Goal: Information Seeking & Learning: Learn about a topic

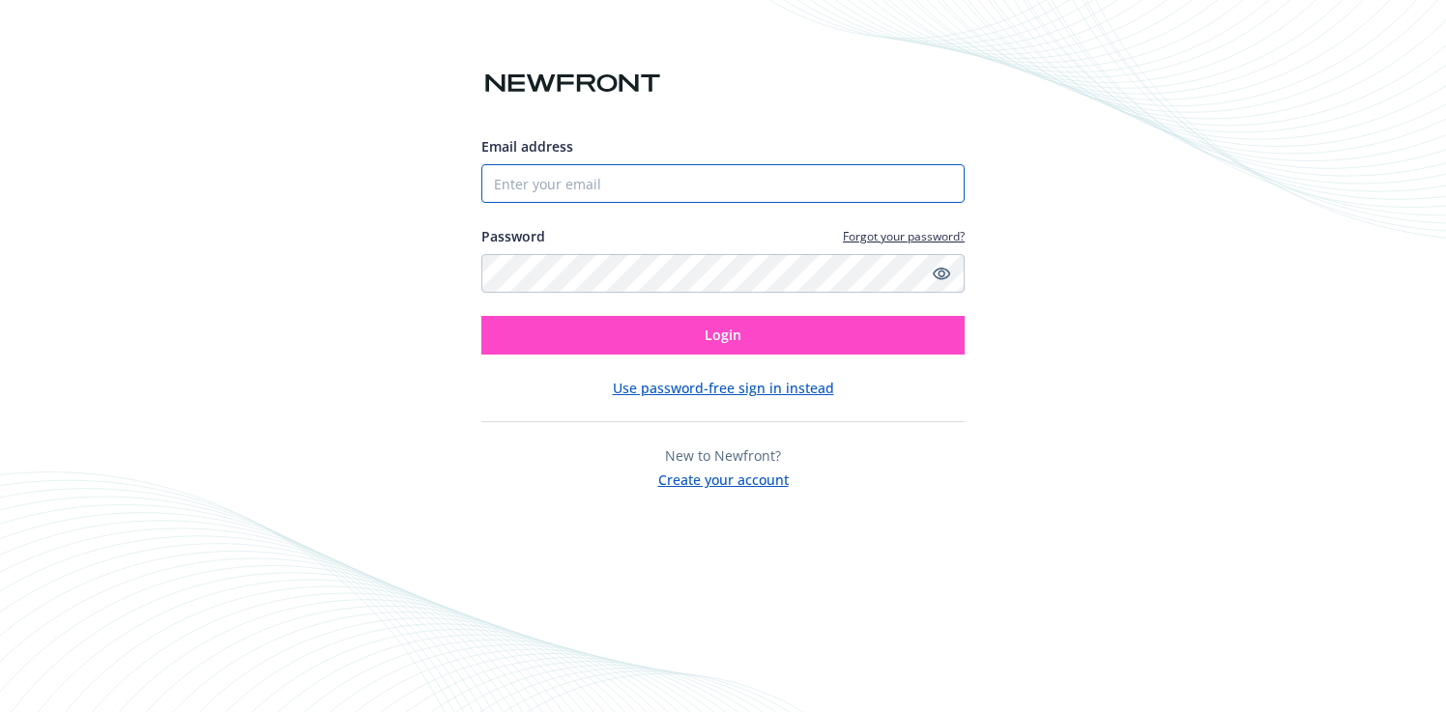
type input "[PERSON_NAME][EMAIL_ADDRESS][PERSON_NAME][DOMAIN_NAME]"
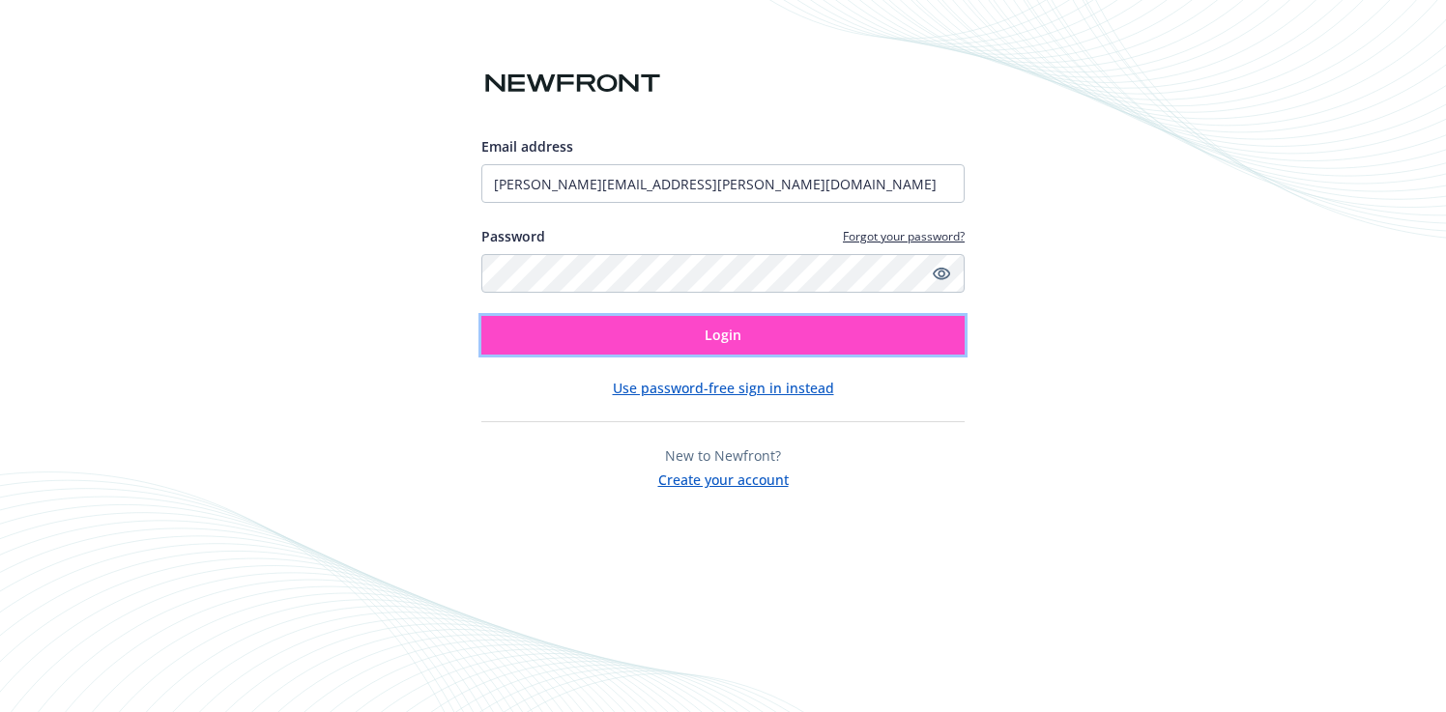
click at [700, 342] on button "Login" at bounding box center [722, 335] width 483 height 39
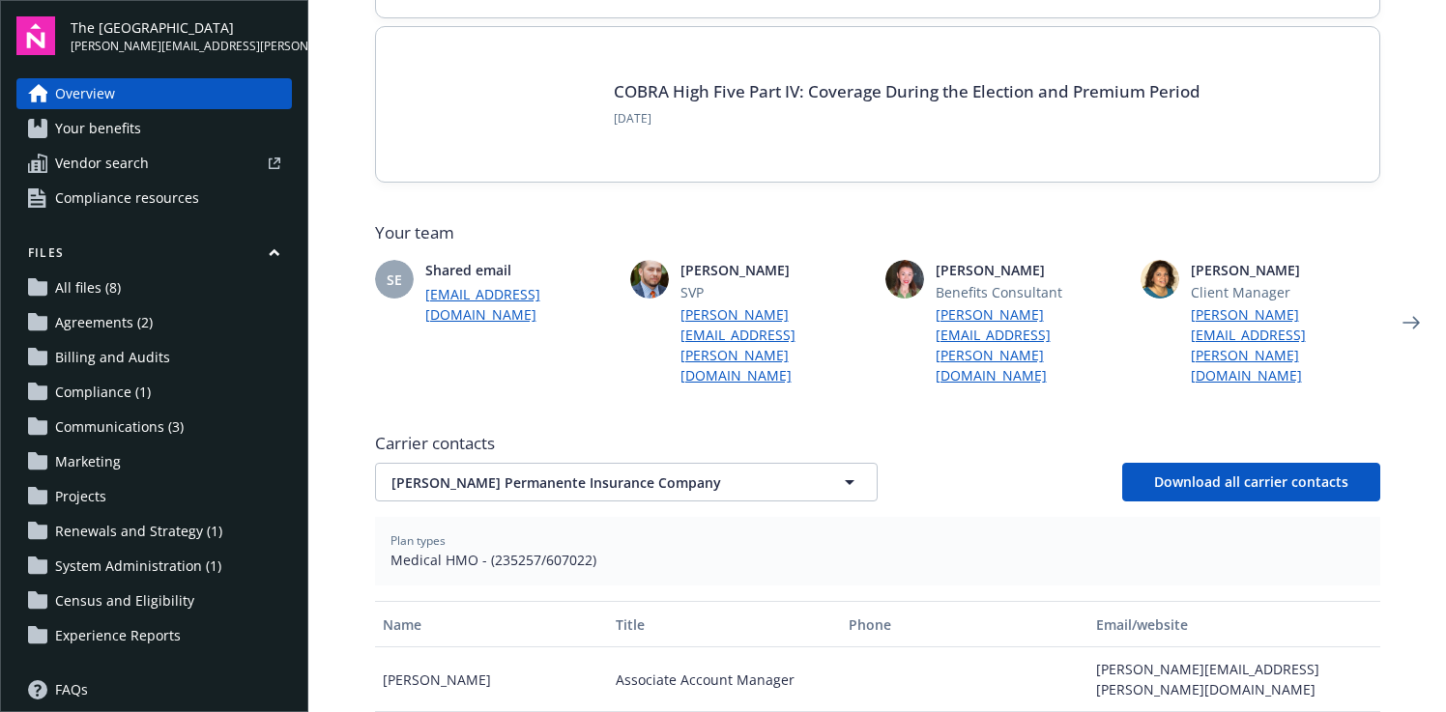
scroll to position [322, 0]
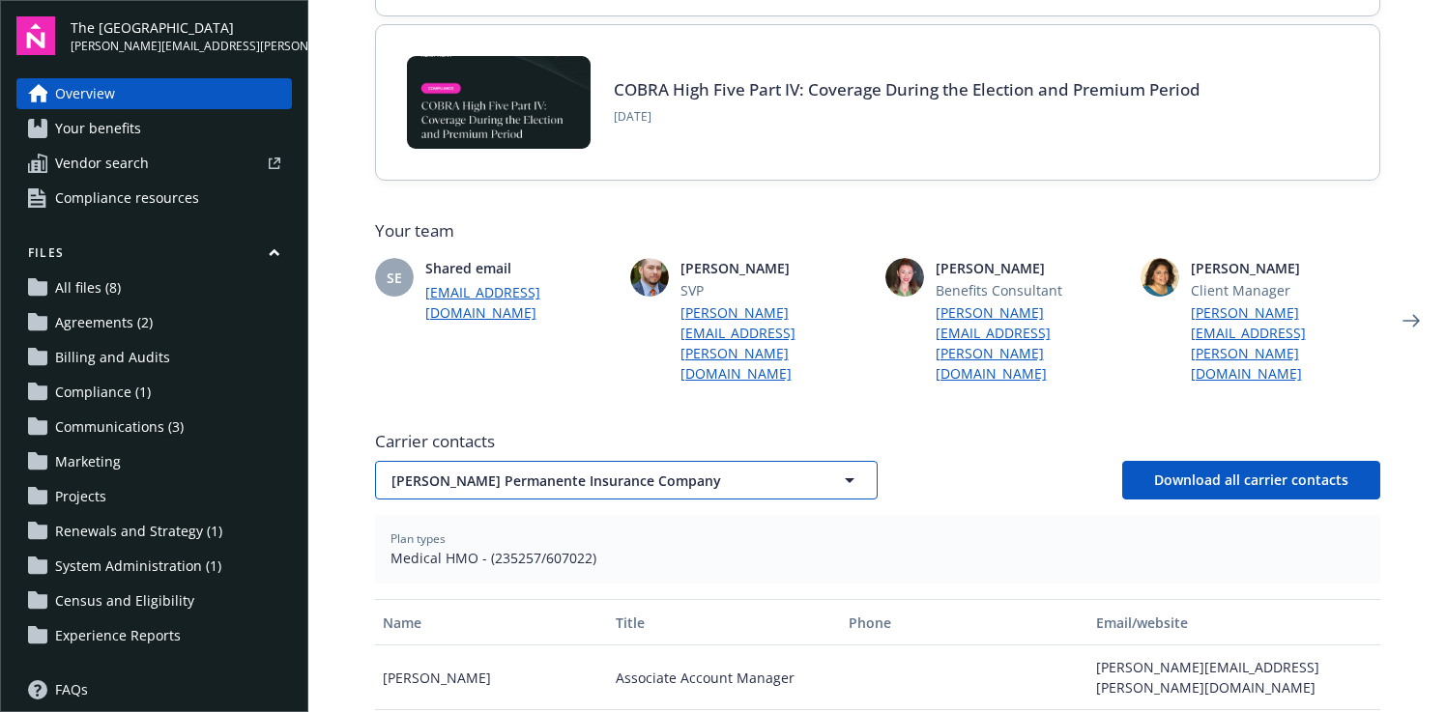
click at [691, 471] on span "[PERSON_NAME] Permanente Insurance Company" at bounding box center [593, 481] width 402 height 20
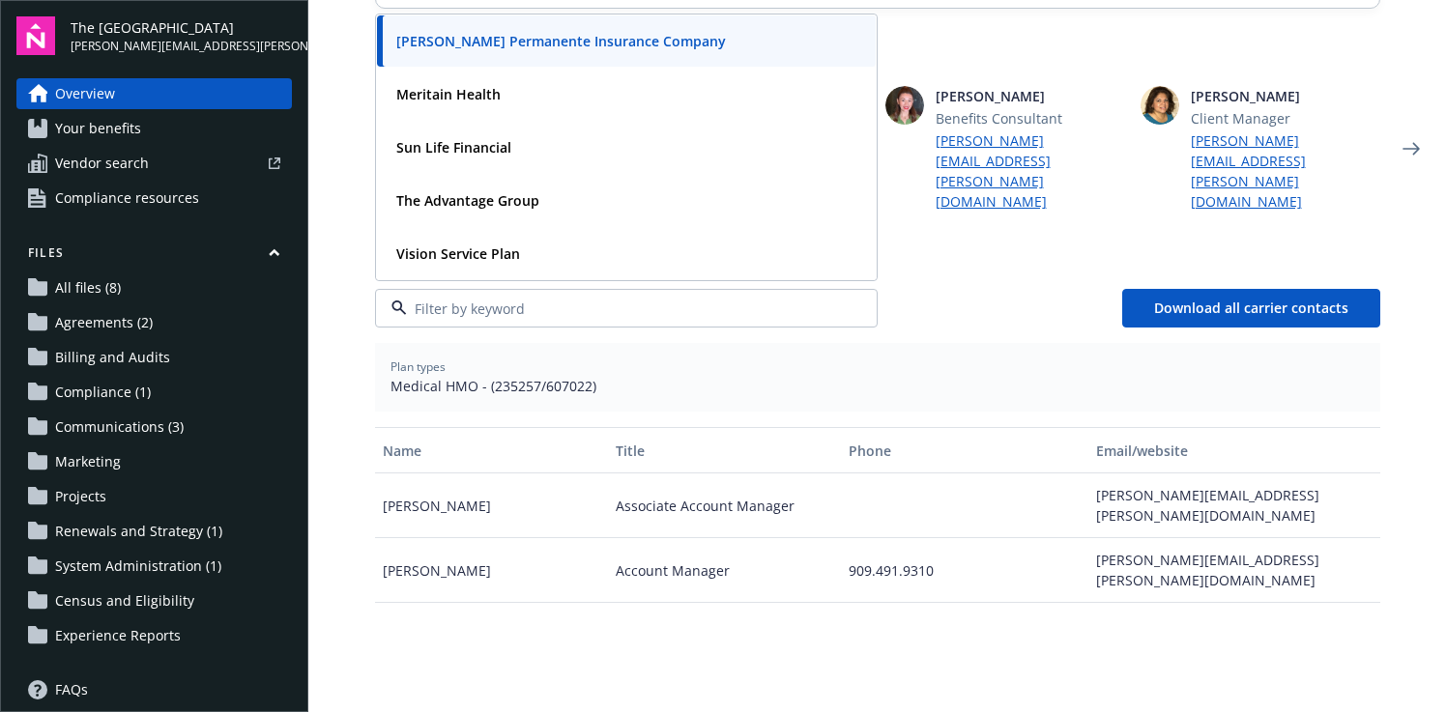
scroll to position [497, 0]
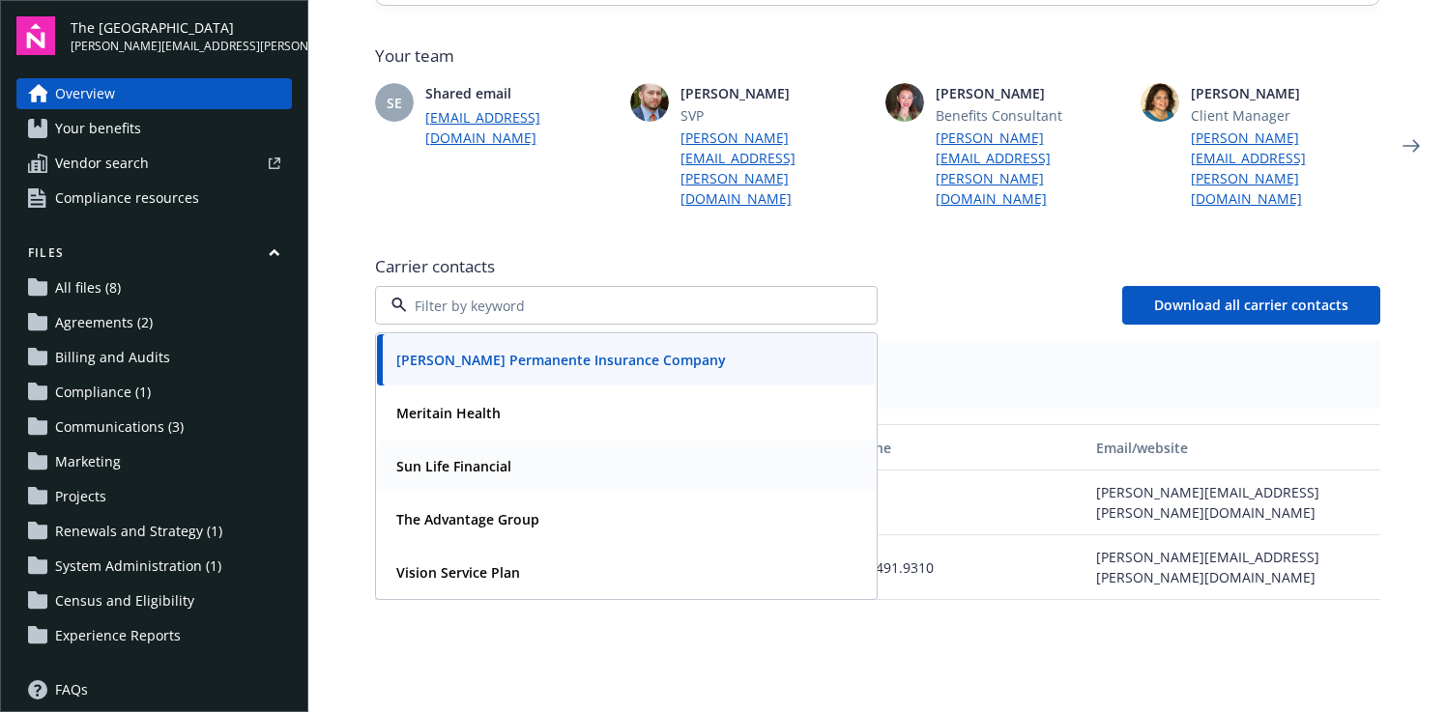
click at [453, 457] on strong "Sun Life Financial" at bounding box center [453, 466] width 115 height 18
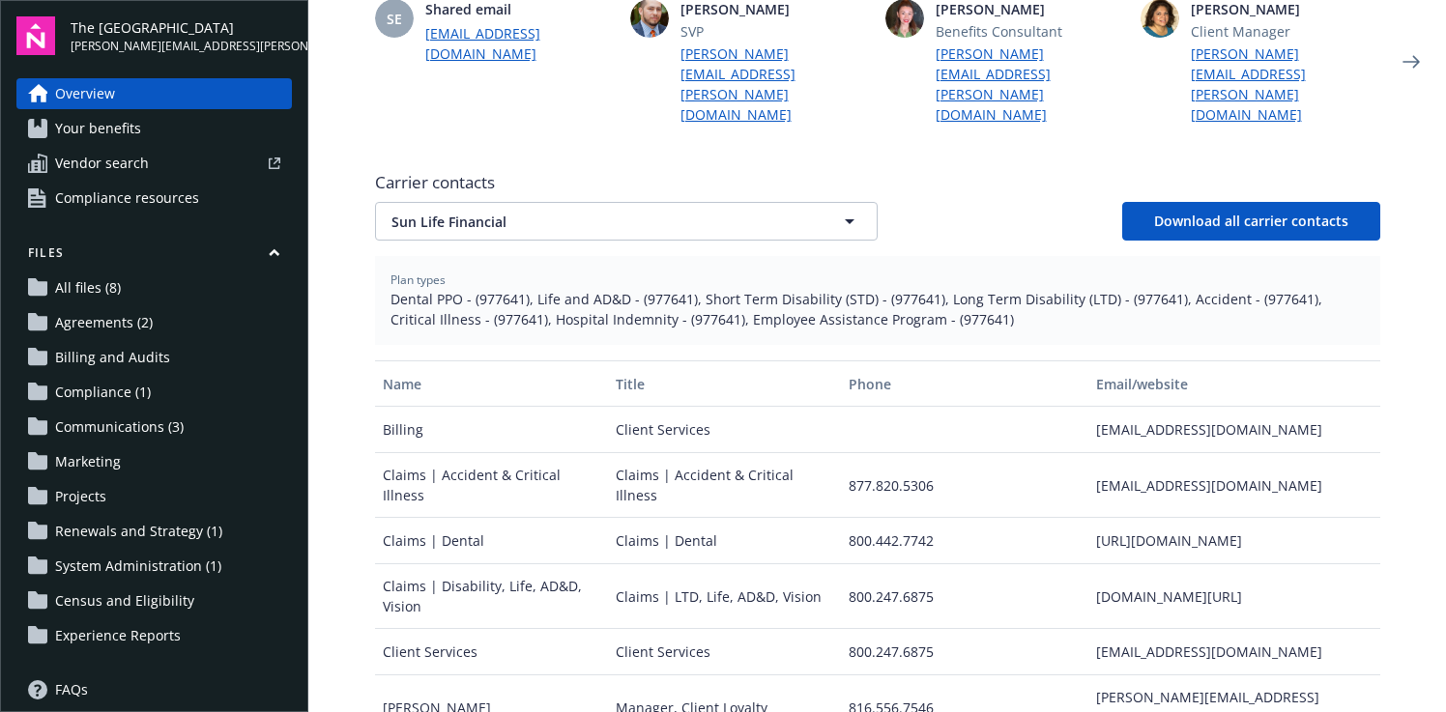
scroll to position [191, 0]
